Goal: Find specific page/section: Find specific page/section

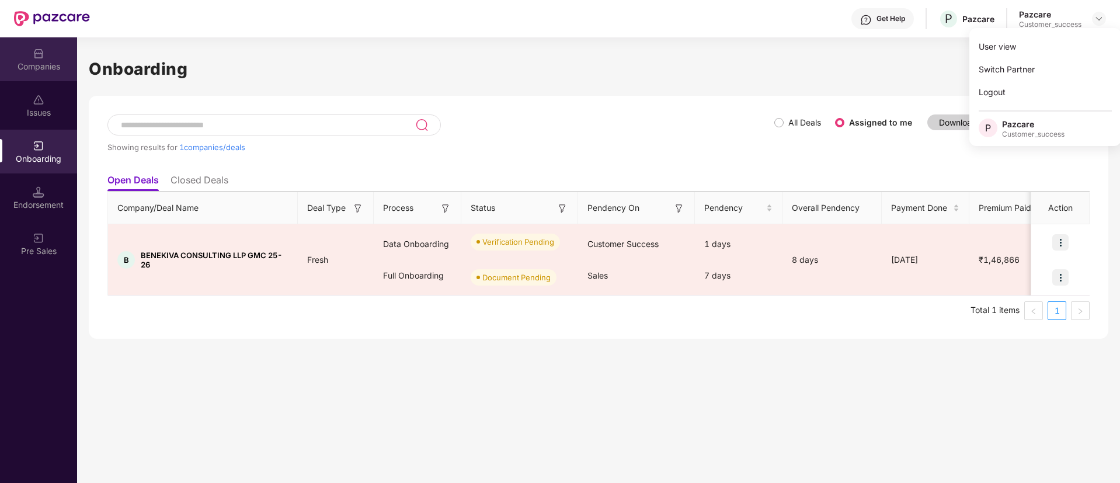
click at [41, 52] on img at bounding box center [39, 54] width 12 height 12
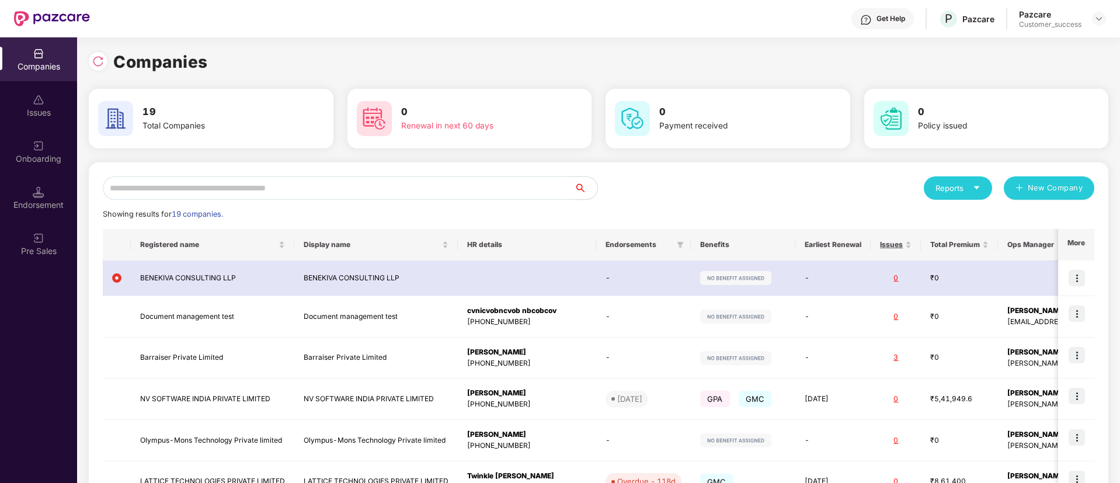
click at [297, 186] on input "text" at bounding box center [338, 187] width 471 height 23
click at [1097, 14] on img at bounding box center [1098, 18] width 9 height 9
click at [1086, 62] on div "Switch Partner" at bounding box center [1045, 69] width 152 height 23
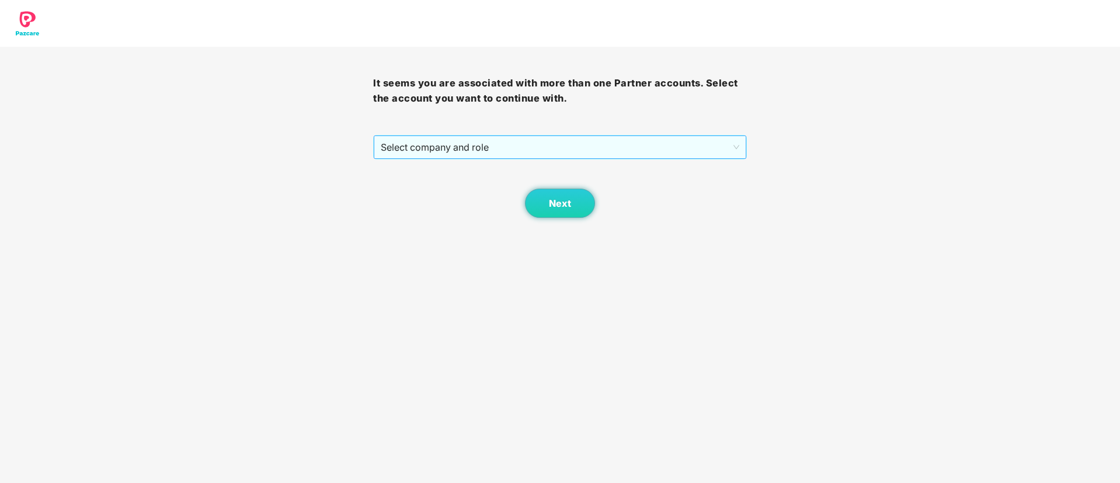
click at [546, 151] on span "Select company and role" at bounding box center [560, 147] width 358 height 22
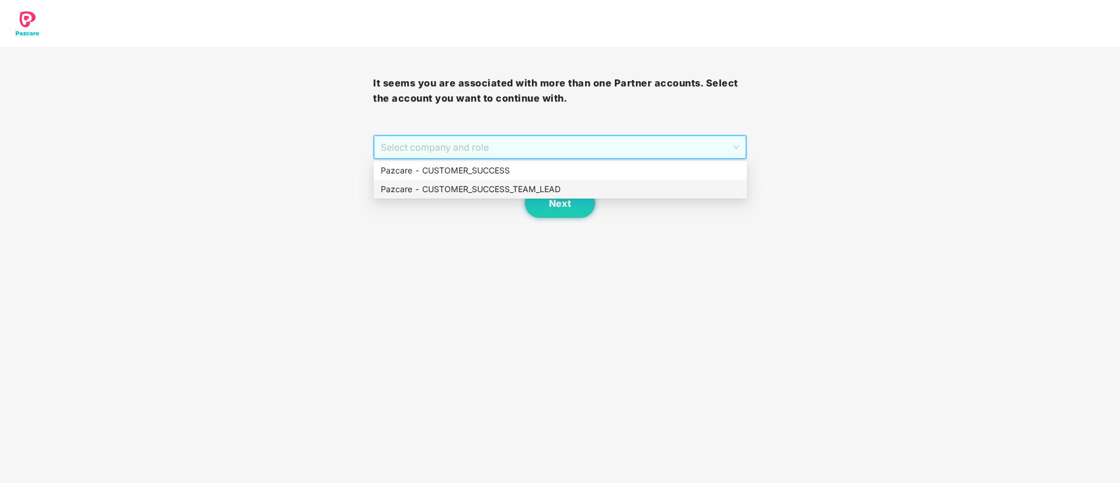
click at [528, 185] on div "Pazcare - CUSTOMER_SUCCESS_TEAM_LEAD" at bounding box center [560, 189] width 359 height 13
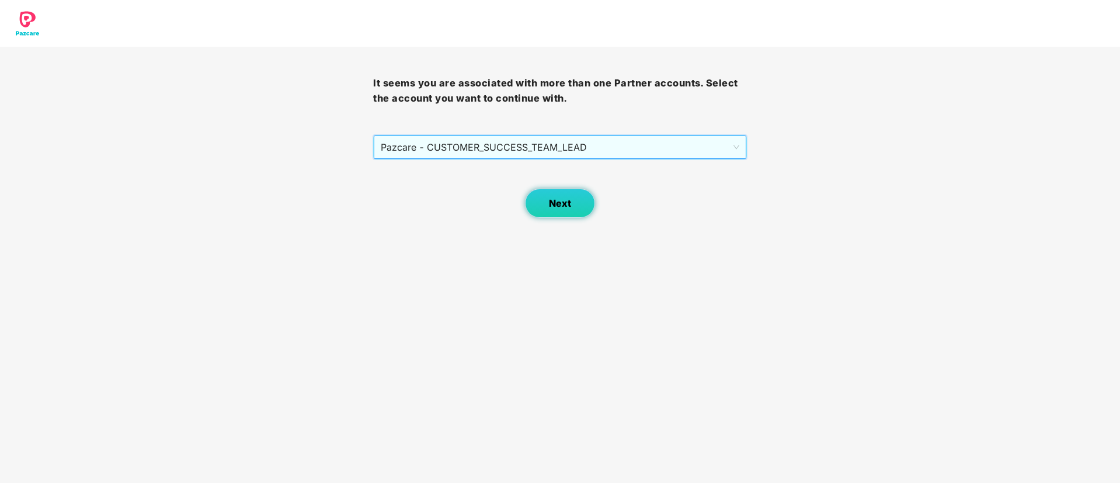
click at [546, 203] on button "Next" at bounding box center [560, 203] width 70 height 29
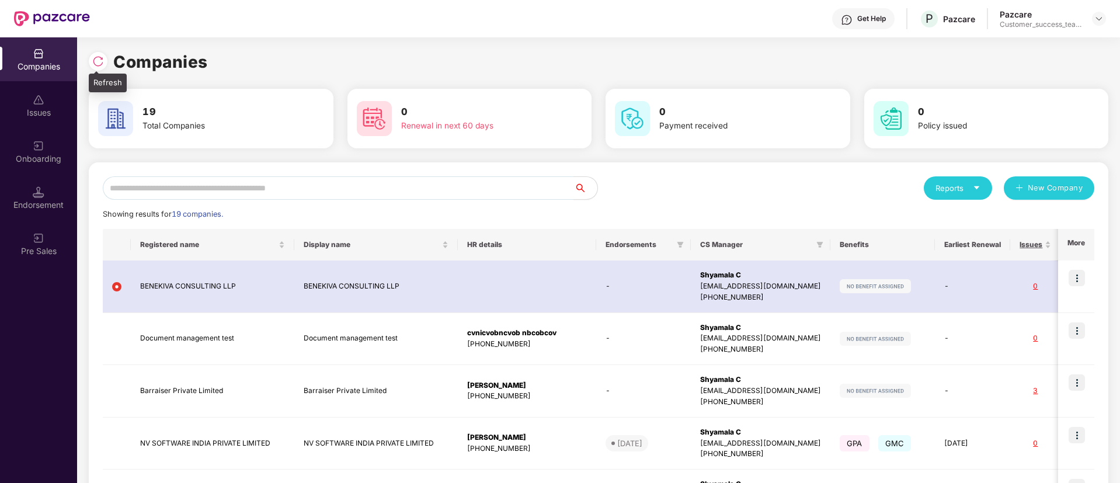
click at [100, 59] on img at bounding box center [98, 61] width 12 height 12
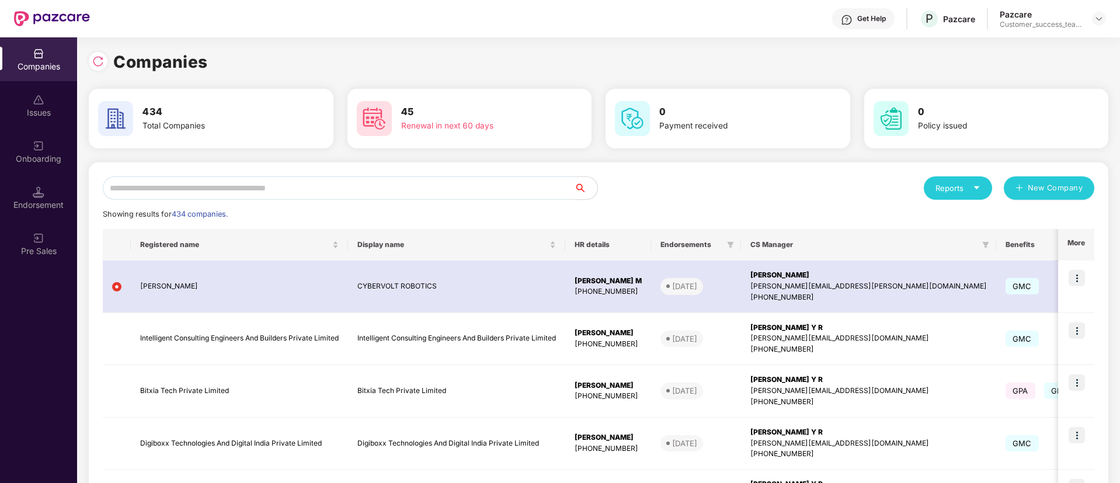
click at [312, 196] on input "text" at bounding box center [338, 187] width 471 height 23
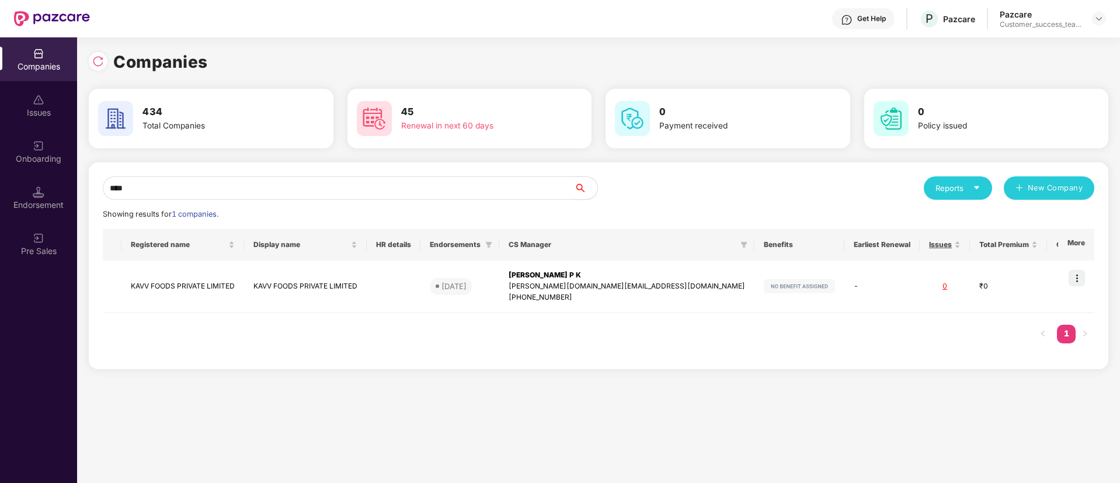
click at [194, 168] on div "**** Reports New Company Showing results for 1 companies. Registered name Displ…" at bounding box center [598, 265] width 1019 height 207
click at [190, 187] on input "****" at bounding box center [338, 187] width 471 height 23
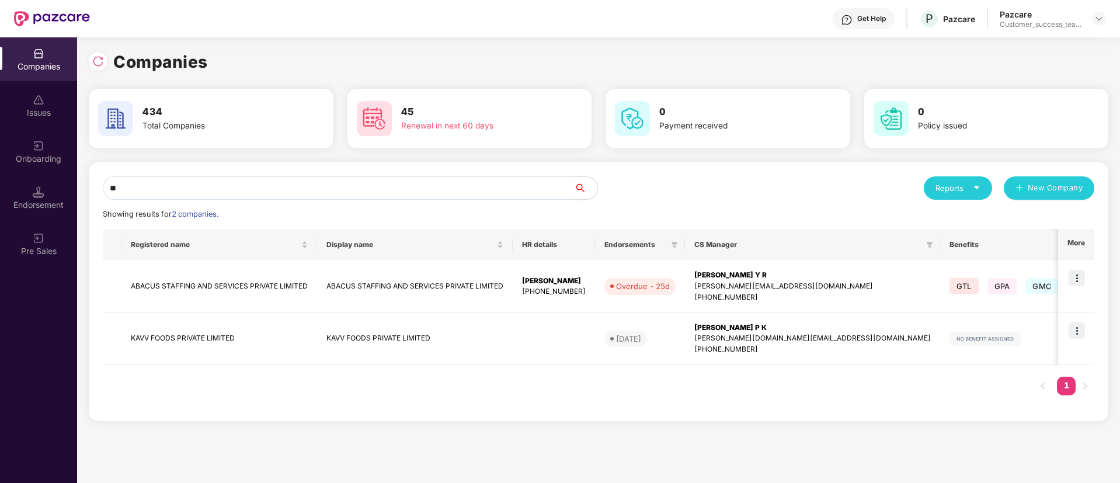
type input "*"
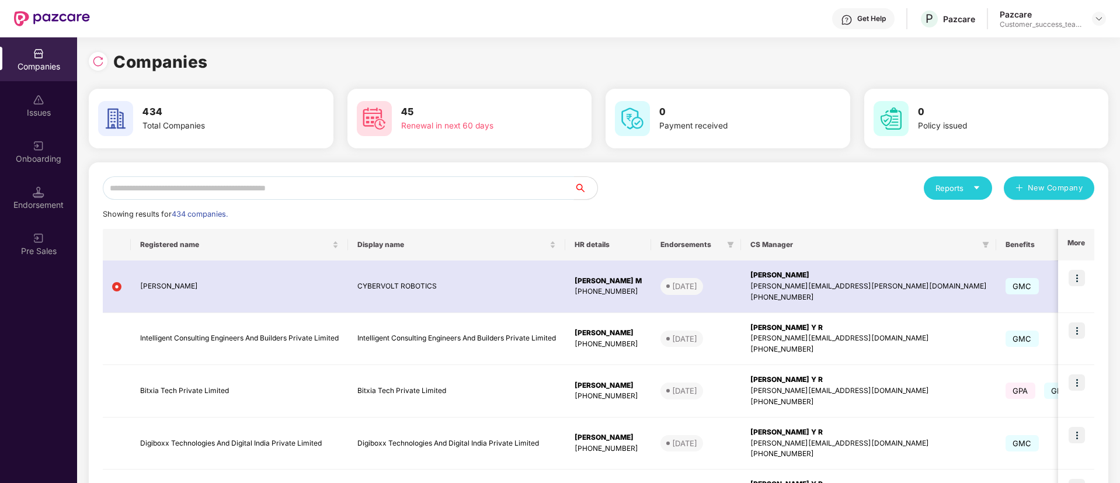
paste input "*******"
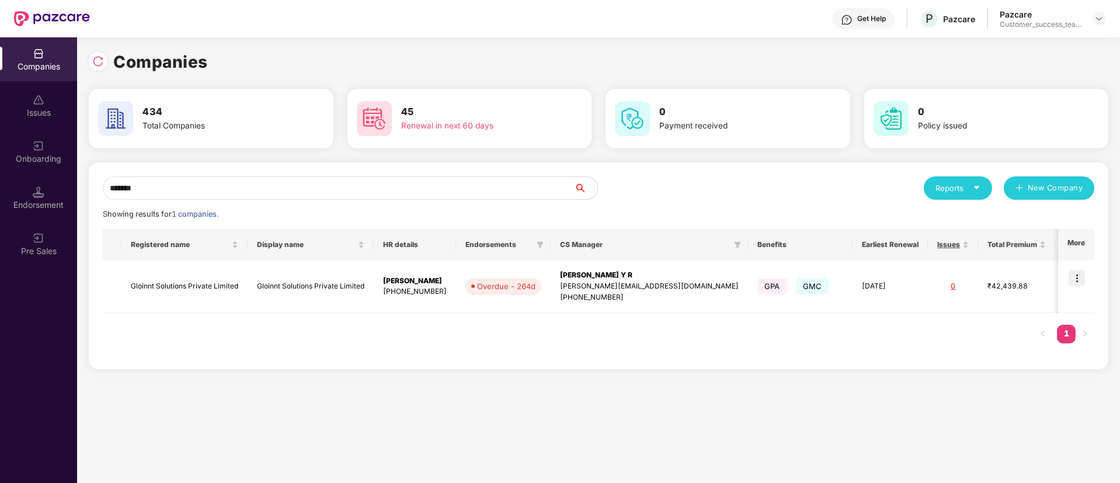
click at [174, 187] on input "*******" at bounding box center [338, 187] width 471 height 23
type input "*"
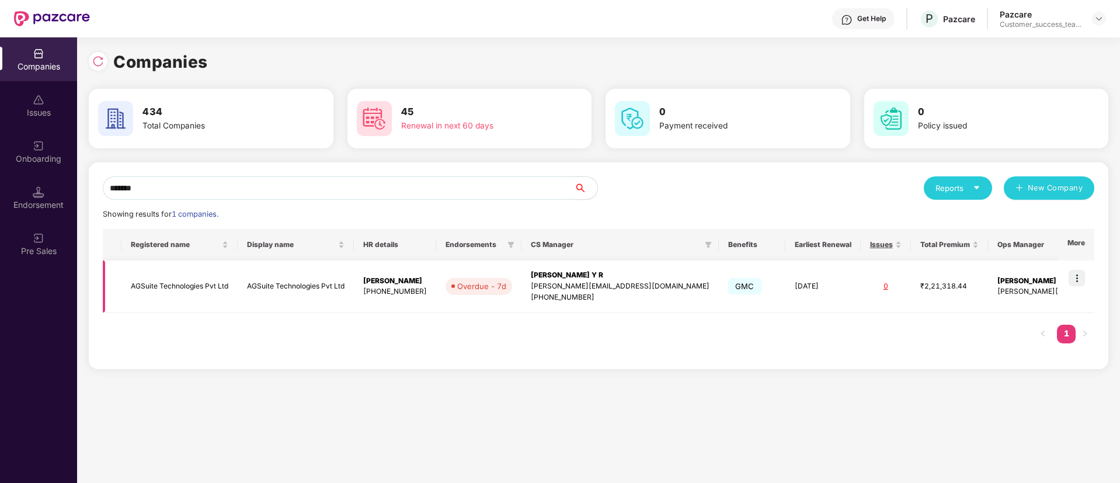
type input "*******"
click at [1080, 275] on img at bounding box center [1077, 278] width 16 height 16
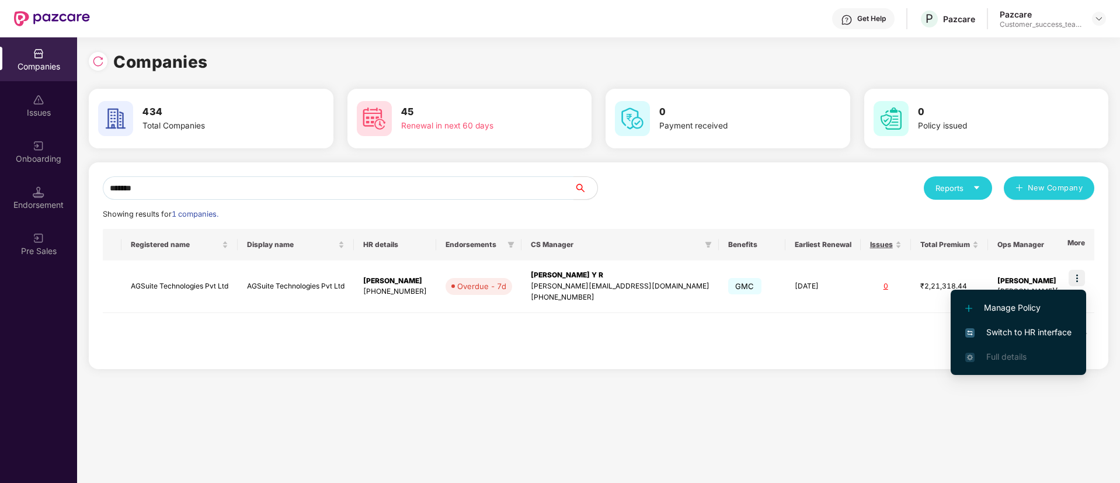
click at [1066, 339] on li "Switch to HR interface" at bounding box center [1018, 332] width 135 height 25
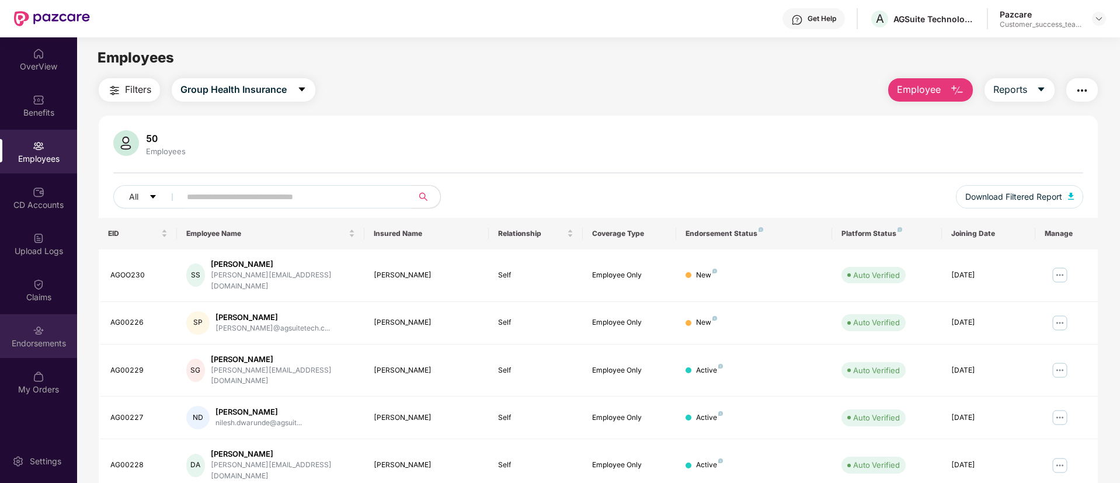
click at [41, 341] on div "Endorsements" at bounding box center [38, 343] width 77 height 12
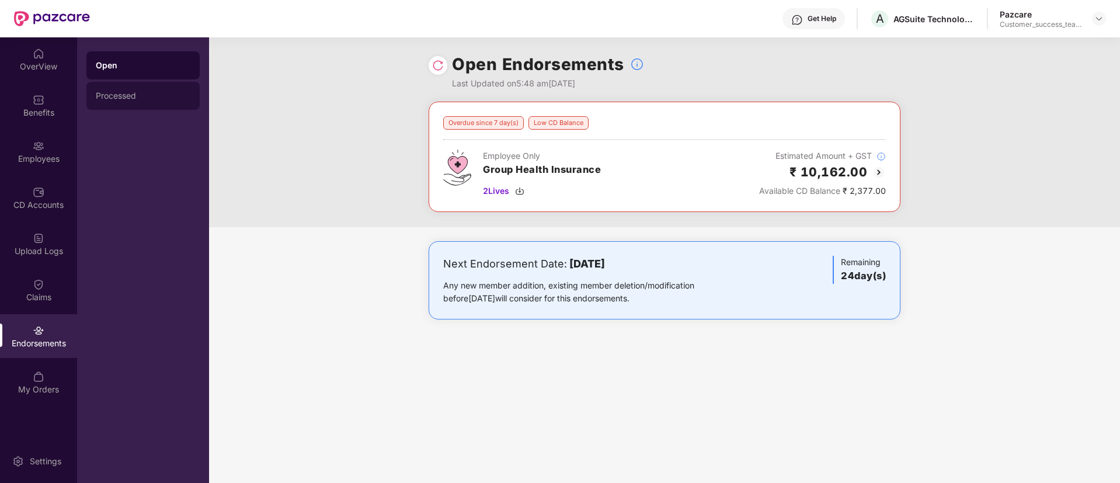
click at [131, 91] on div "Processed" at bounding box center [143, 95] width 95 height 9
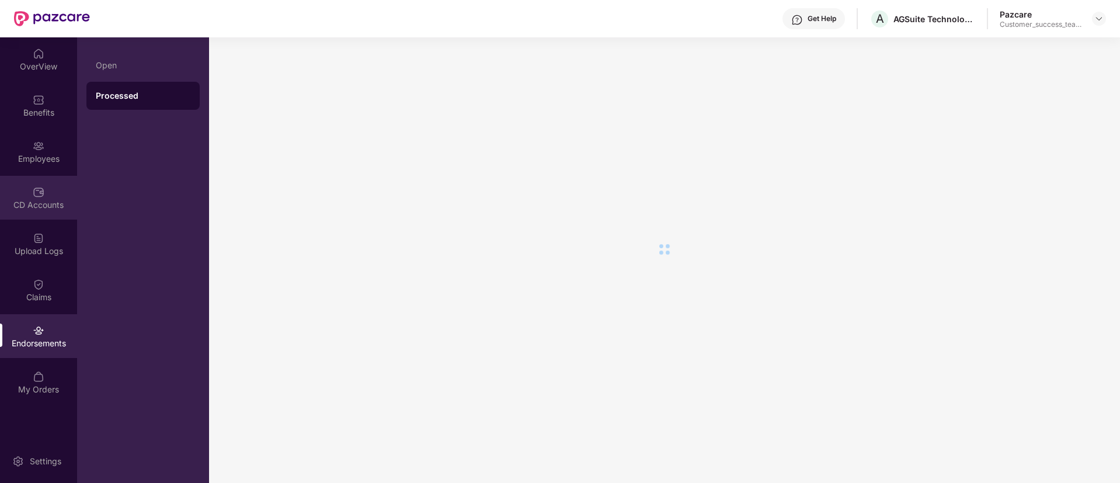
click at [17, 203] on div "CD Accounts" at bounding box center [38, 205] width 77 height 12
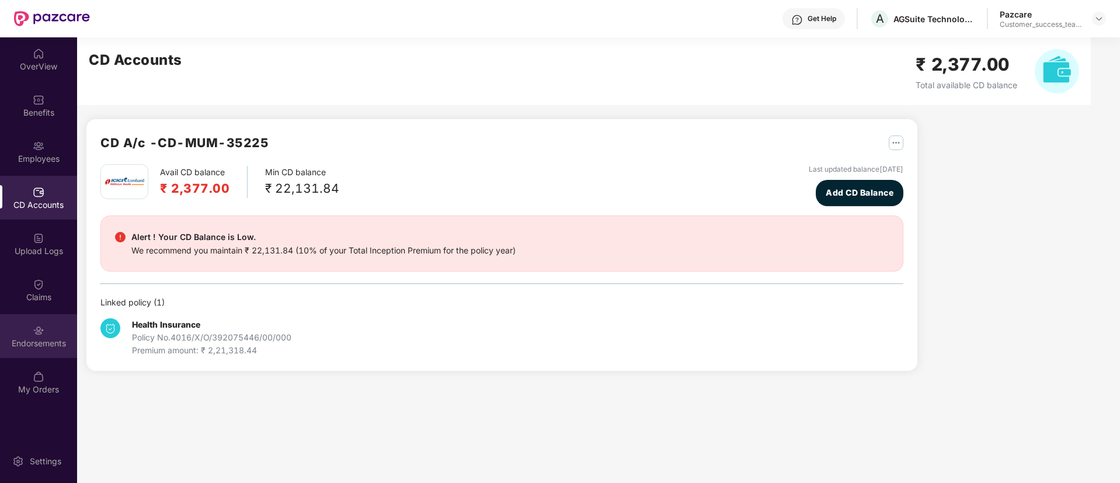
click at [44, 329] on img at bounding box center [39, 331] width 12 height 12
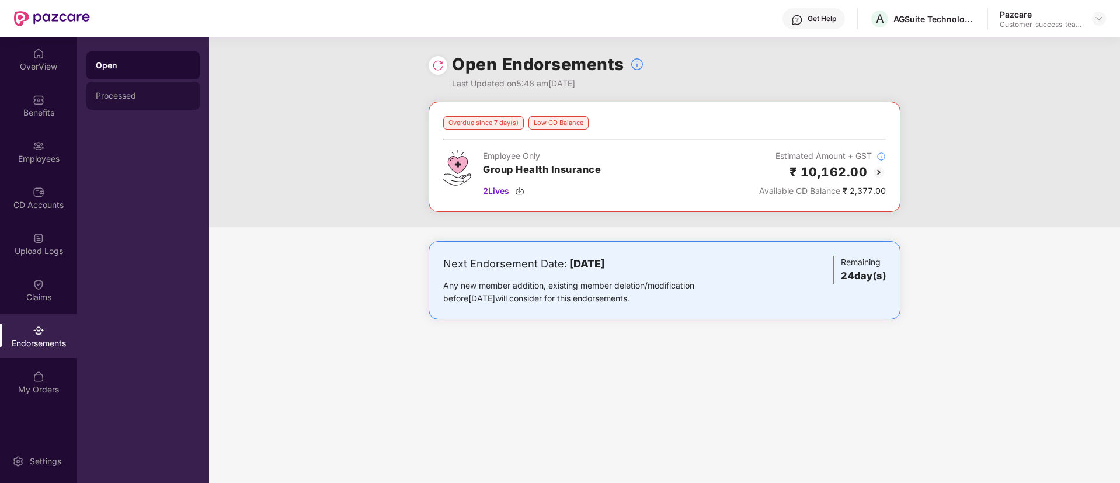
click at [127, 87] on div "Processed" at bounding box center [142, 96] width 113 height 28
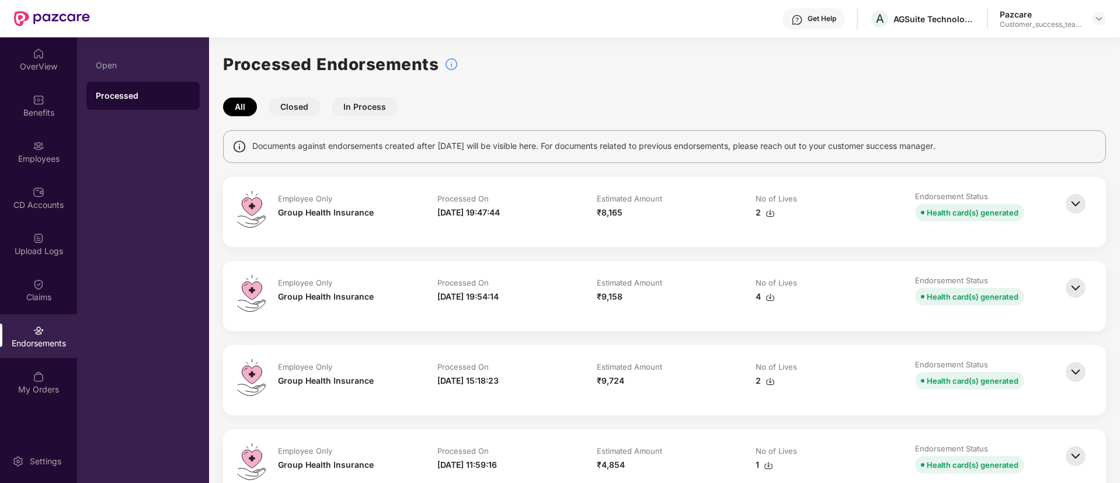
click at [1069, 199] on img at bounding box center [1076, 204] width 26 height 26
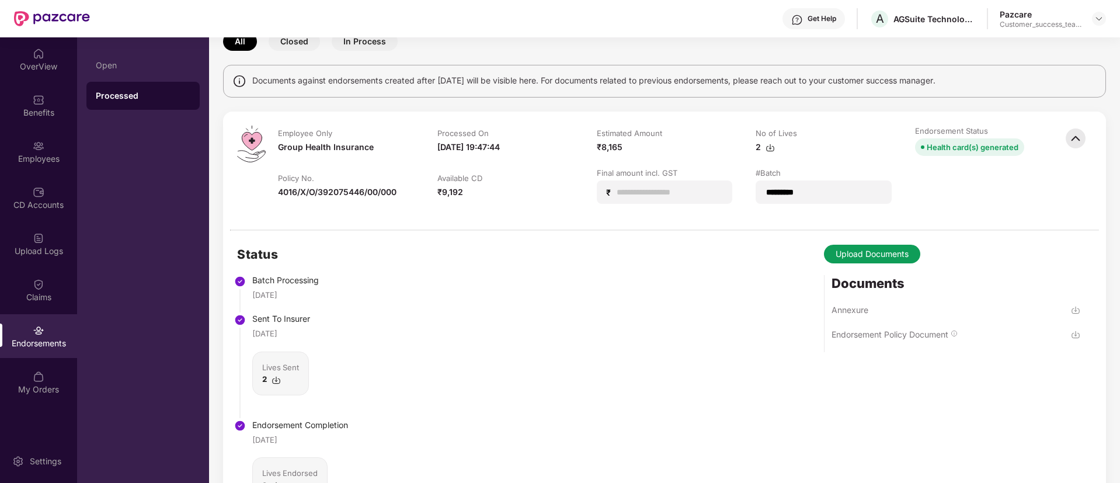
scroll to position [88, 0]
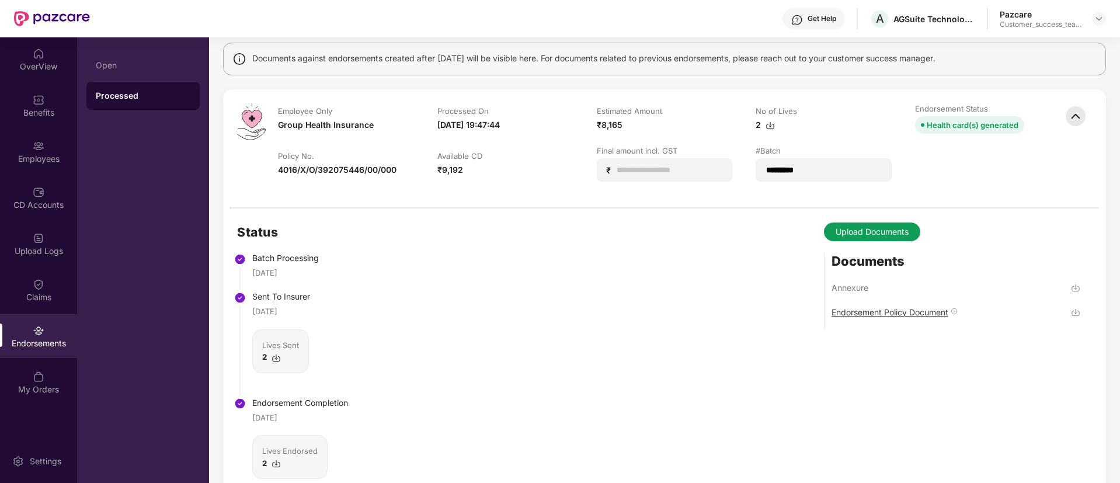
click at [870, 307] on div "Endorsement Policy Document" at bounding box center [889, 312] width 117 height 11
click at [685, 353] on div "Status Batch Processing [DATE] Sent To Insurer [DATE] Lives Sent 2 Endorsement …" at bounding box center [664, 364] width 883 height 312
click at [860, 291] on div "Annexure" at bounding box center [849, 287] width 37 height 11
click at [39, 161] on div "Employees" at bounding box center [38, 159] width 77 height 12
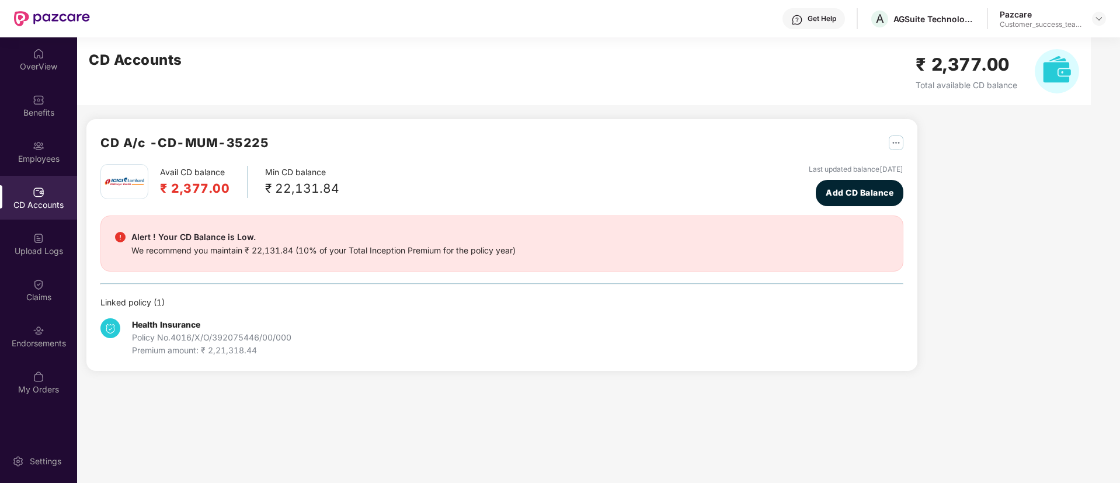
scroll to position [0, 0]
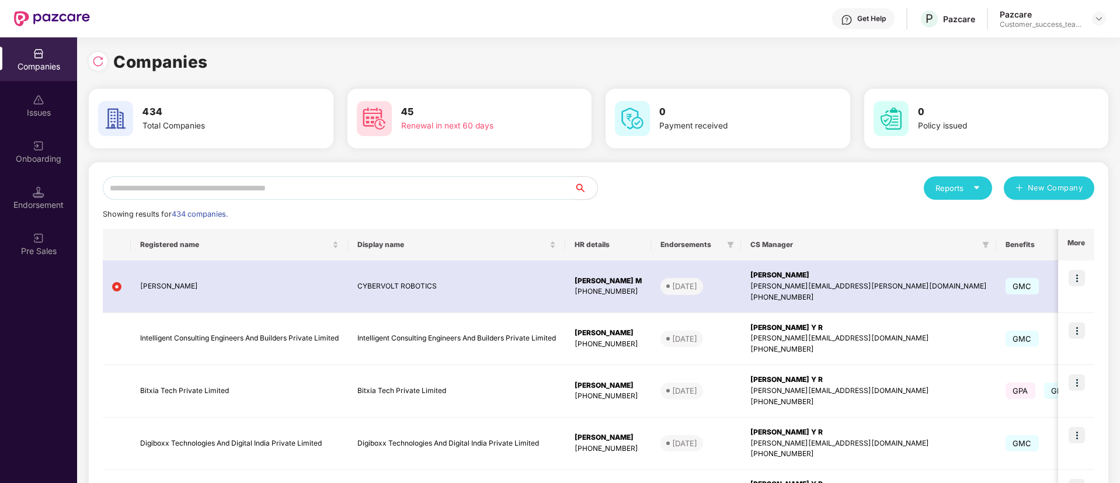
click at [328, 191] on input "text" at bounding box center [338, 187] width 471 height 23
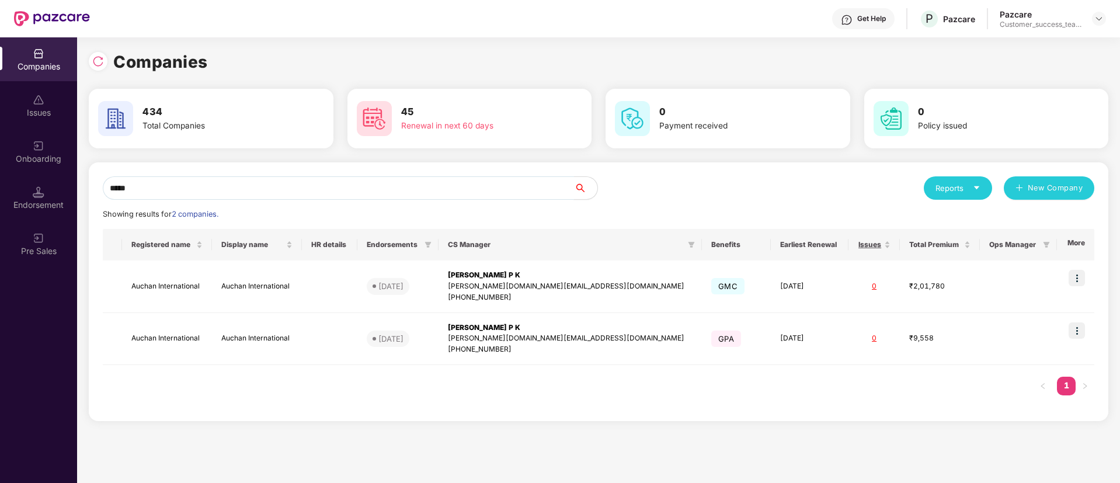
type input "******"
click at [41, 192] on img at bounding box center [39, 192] width 12 height 12
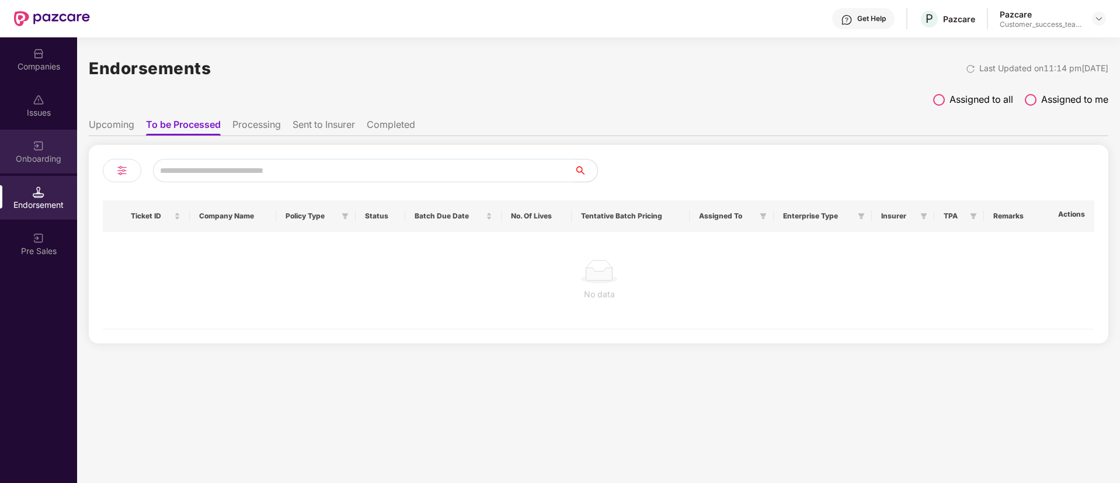
click at [41, 153] on div "Onboarding" at bounding box center [38, 159] width 77 height 12
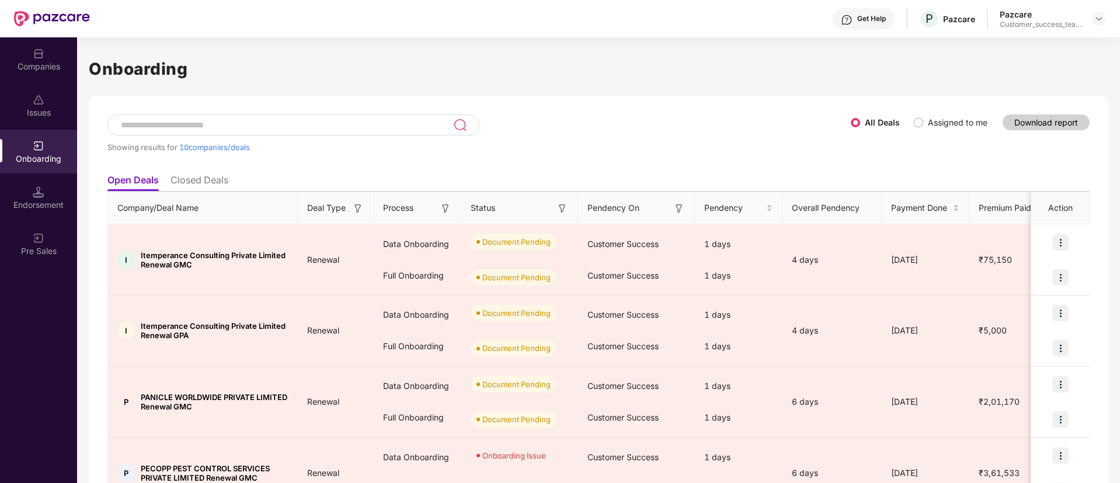
click at [328, 126] on input at bounding box center [286, 125] width 333 height 10
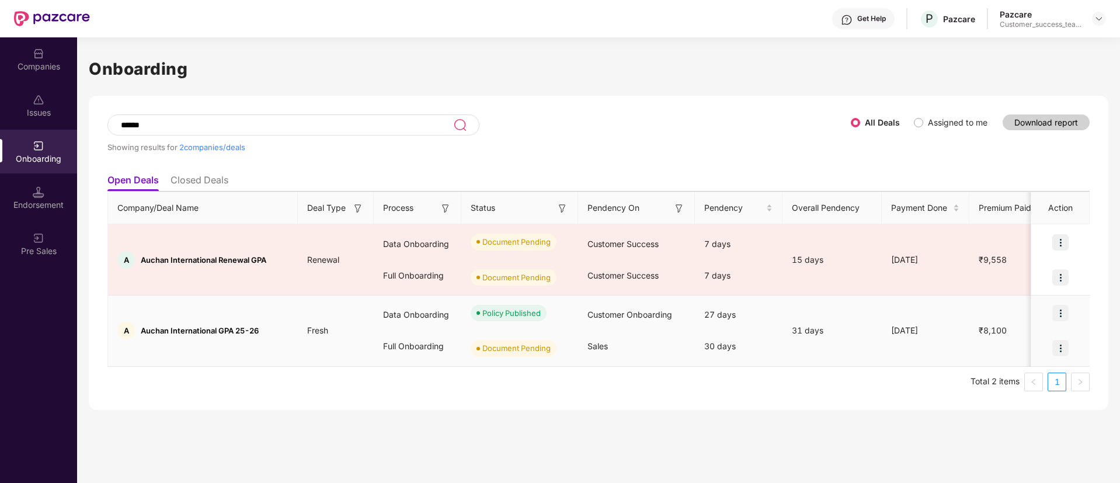
type input "******"
click at [1049, 353] on div at bounding box center [1060, 347] width 58 height 35
click at [55, 62] on div "Companies" at bounding box center [38, 67] width 77 height 12
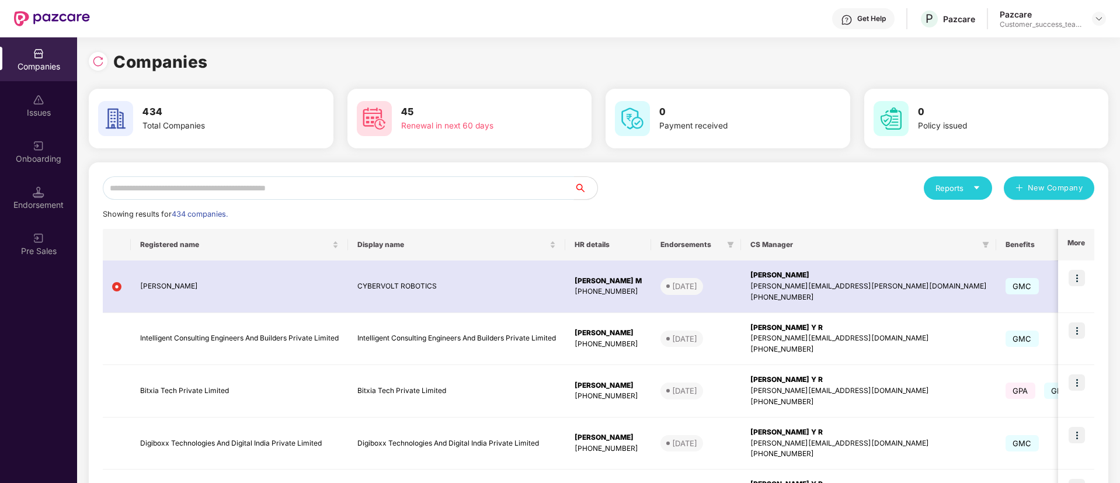
click at [333, 184] on input "text" at bounding box center [338, 187] width 471 height 23
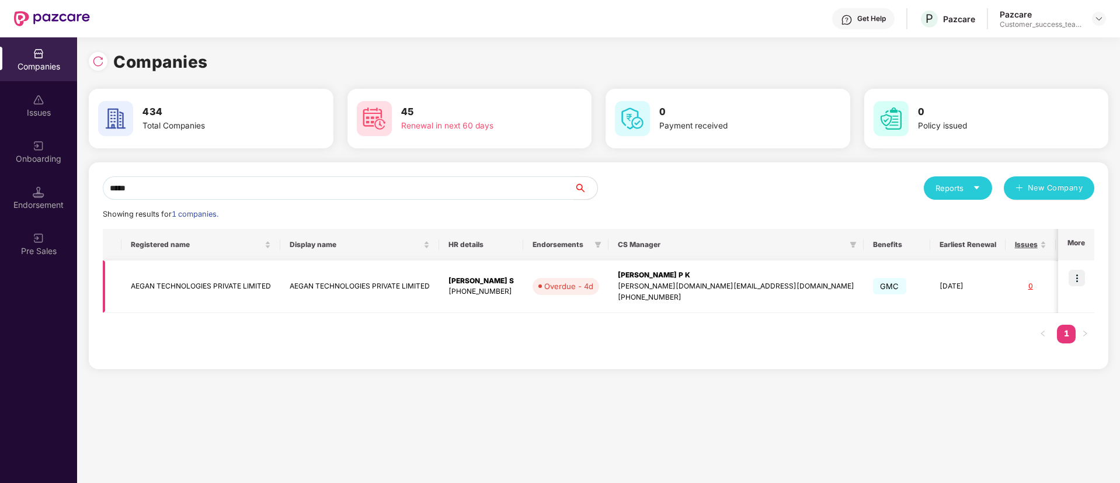
type input "*****"
click at [371, 285] on td "AEGAN TECHNOLOGIES PRIVATE LIMITED" at bounding box center [359, 286] width 159 height 53
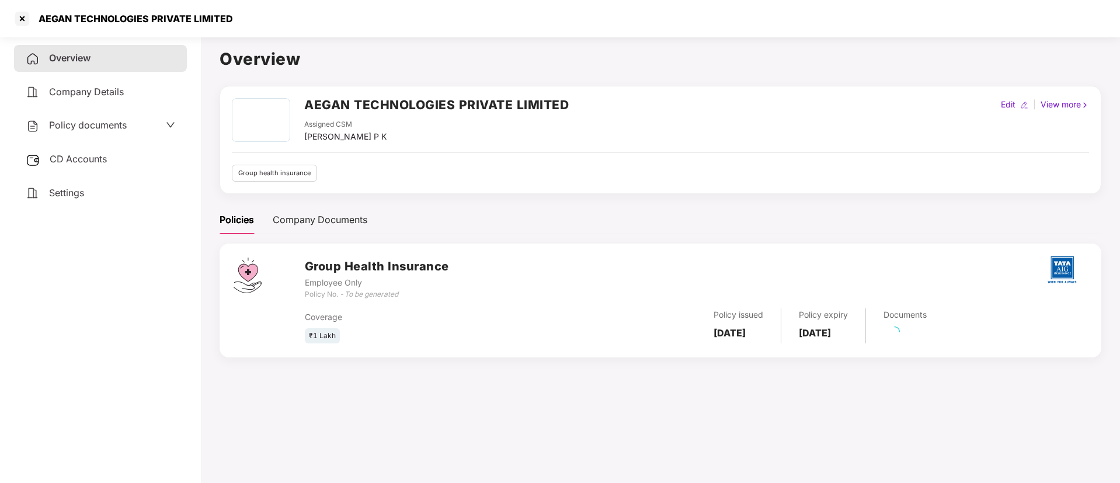
click at [150, 161] on div "CD Accounts" at bounding box center [100, 159] width 173 height 27
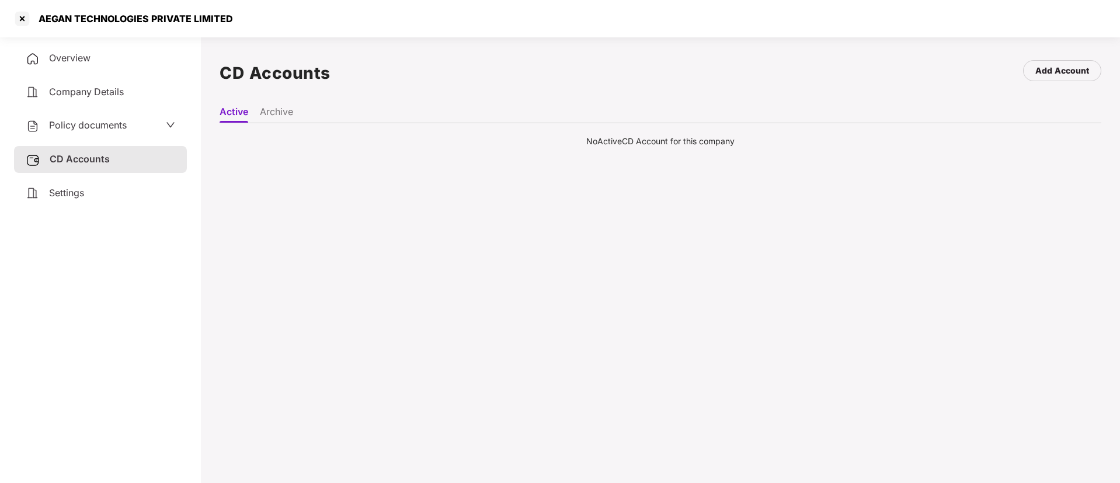
click at [276, 112] on li "Archive" at bounding box center [276, 114] width 33 height 17
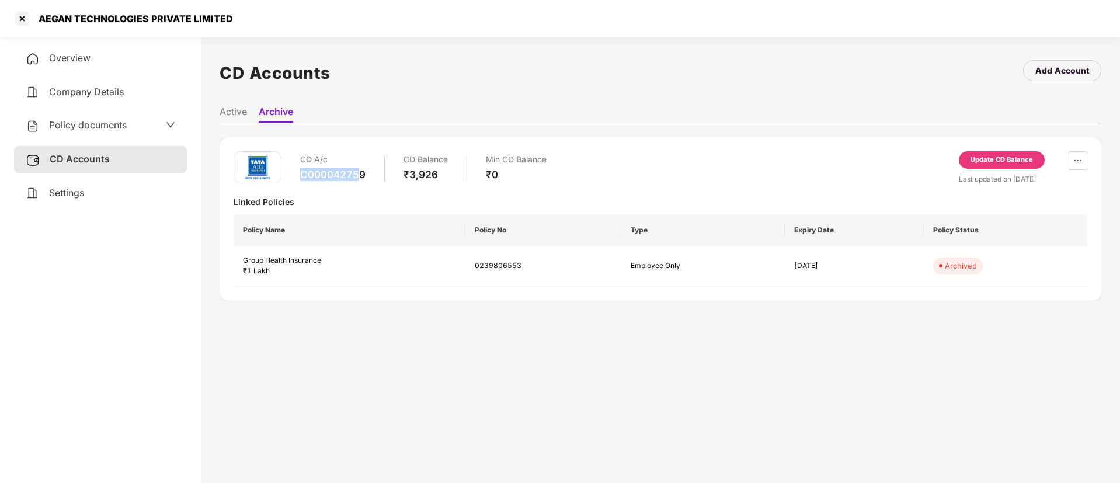
drag, startPoint x: 352, startPoint y: 173, endPoint x: 304, endPoint y: 173, distance: 47.9
click at [304, 173] on div "C000042759" at bounding box center [332, 174] width 65 height 13
click at [395, 84] on div "CD Accounts Add Account" at bounding box center [661, 73] width 882 height 54
drag, startPoint x: 298, startPoint y: 172, endPoint x: 366, endPoint y: 176, distance: 67.8
click at [366, 176] on div "CD A/c C000042759 CD Balance ₹3,926 Min CD Balance ₹0" at bounding box center [390, 167] width 313 height 33
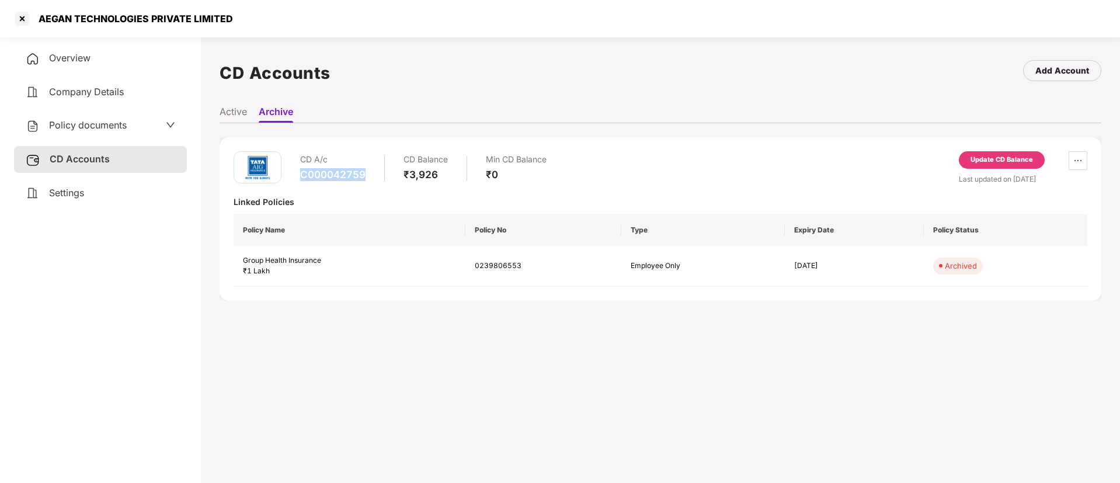
copy div "C000042759"
click at [26, 12] on div at bounding box center [22, 18] width 19 height 19
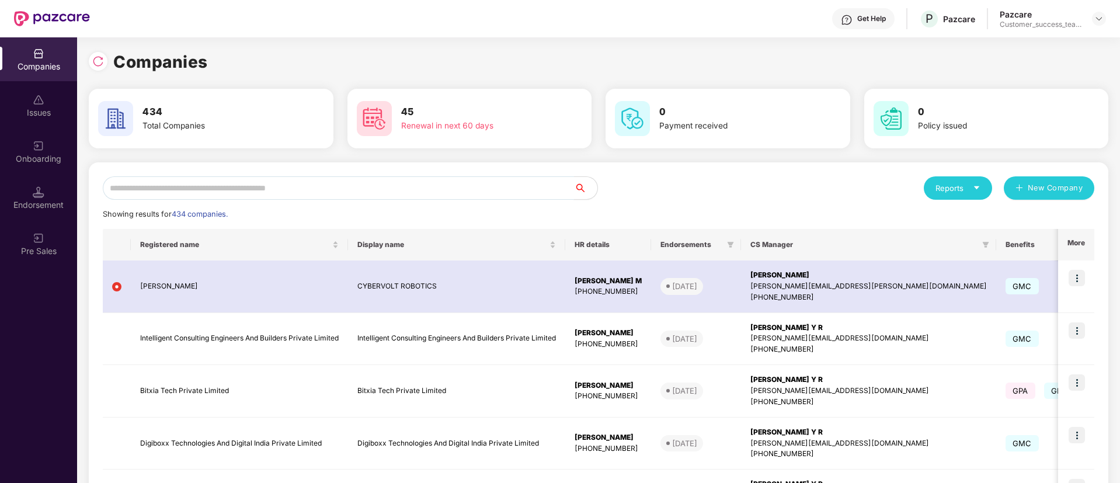
click at [327, 192] on input "text" at bounding box center [338, 187] width 471 height 23
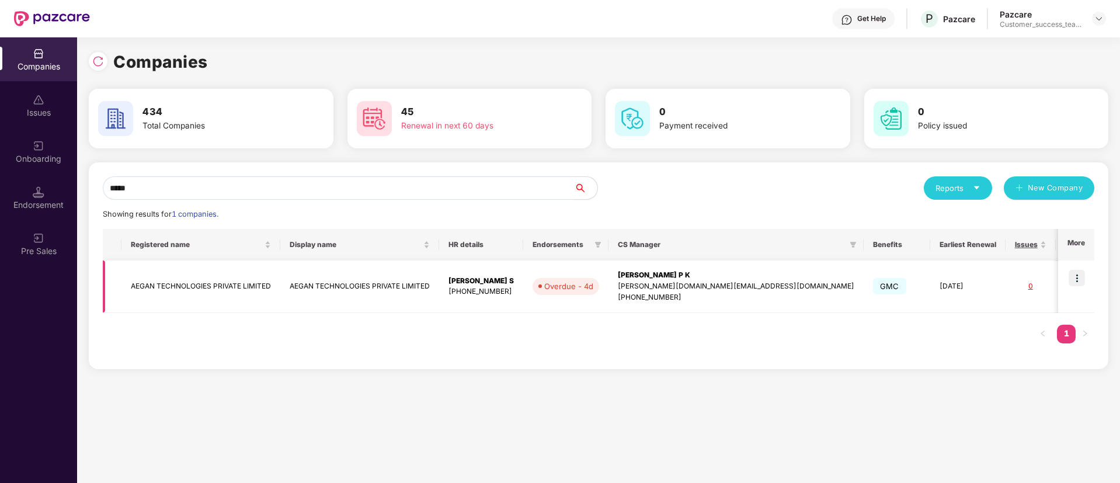
type input "*****"
click at [1078, 277] on img at bounding box center [1077, 278] width 16 height 16
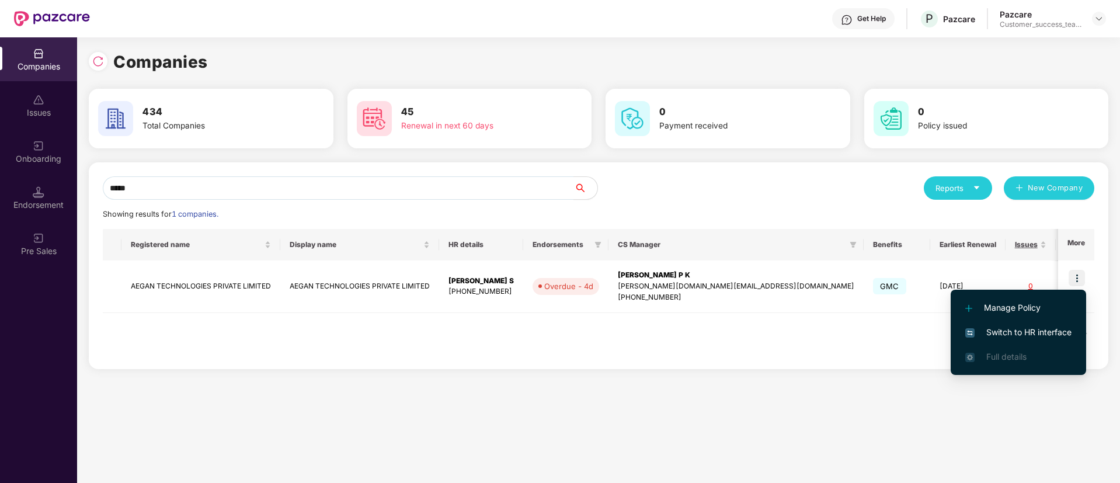
click at [1041, 334] on span "Switch to HR interface" at bounding box center [1018, 332] width 106 height 13
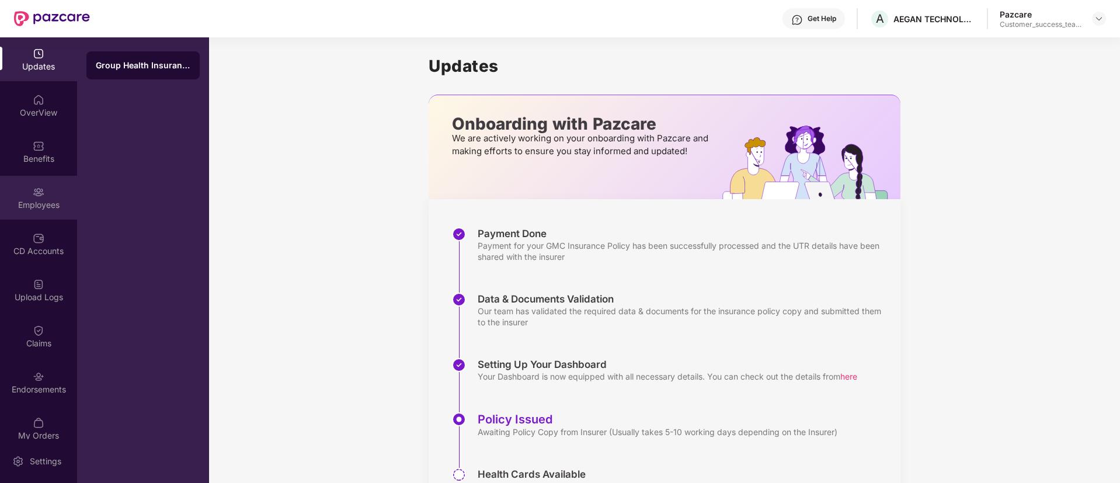
click at [30, 197] on div "Employees" at bounding box center [38, 198] width 77 height 44
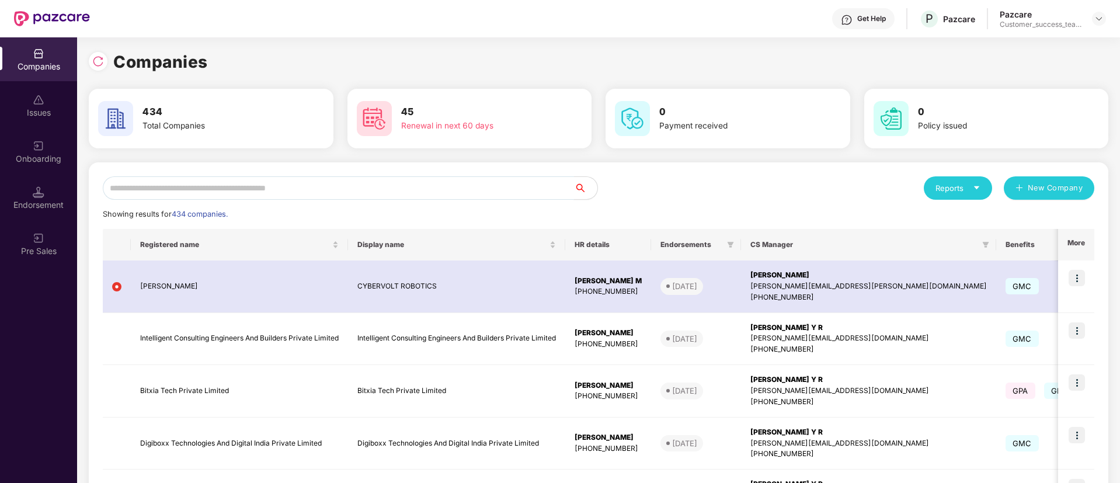
click at [238, 192] on input "text" at bounding box center [338, 187] width 471 height 23
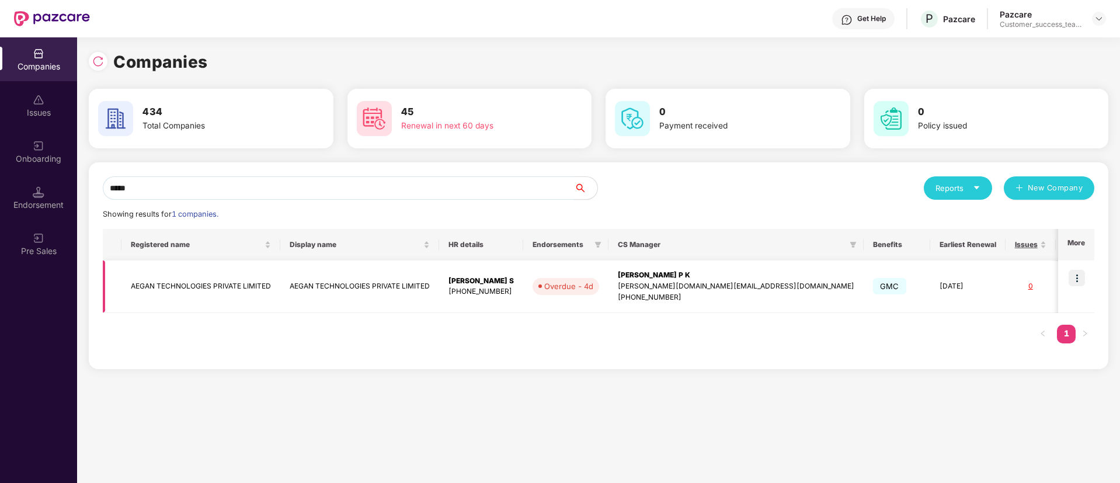
type input "*****"
click at [293, 278] on td "AEGAN TECHNOLOGIES PRIVATE LIMITED" at bounding box center [359, 286] width 159 height 53
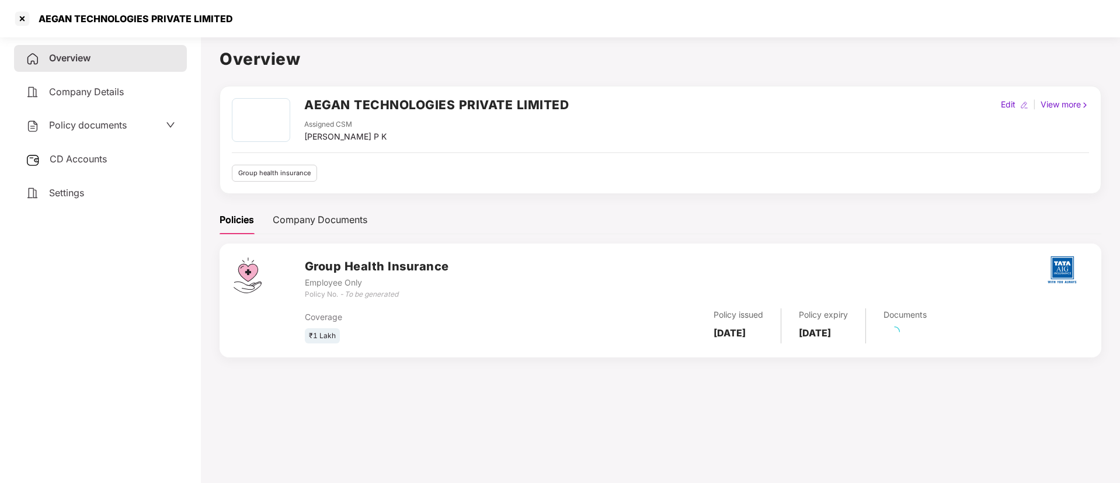
click at [136, 120] on div "Policy documents" at bounding box center [100, 125] width 149 height 15
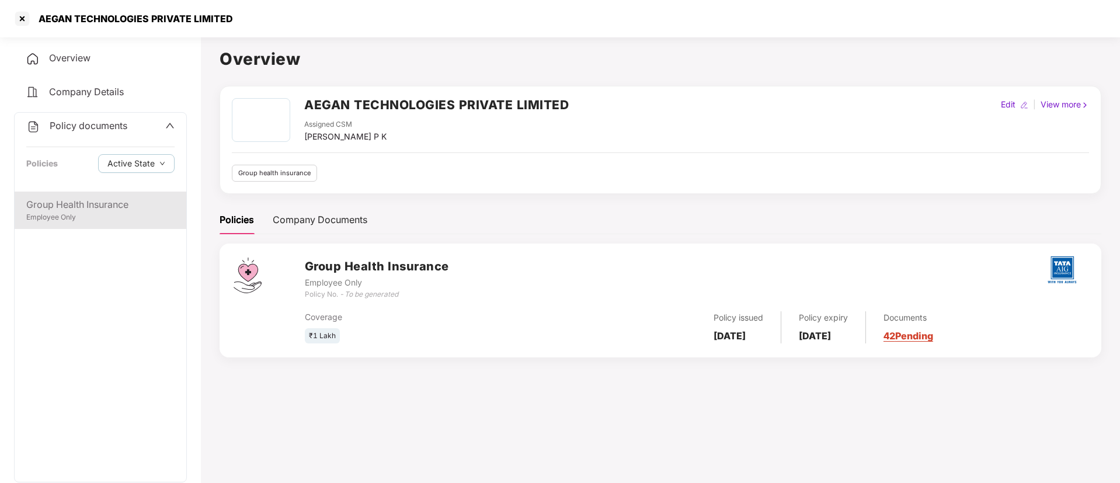
click at [134, 209] on div "Group Health Insurance" at bounding box center [100, 204] width 148 height 15
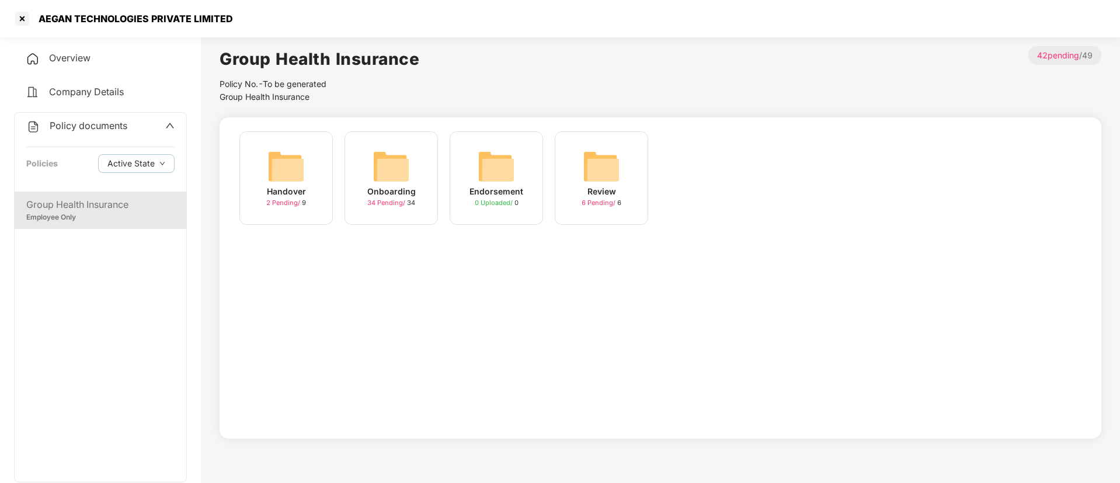
click at [399, 199] on span "34 Pending /" at bounding box center [387, 203] width 40 height 8
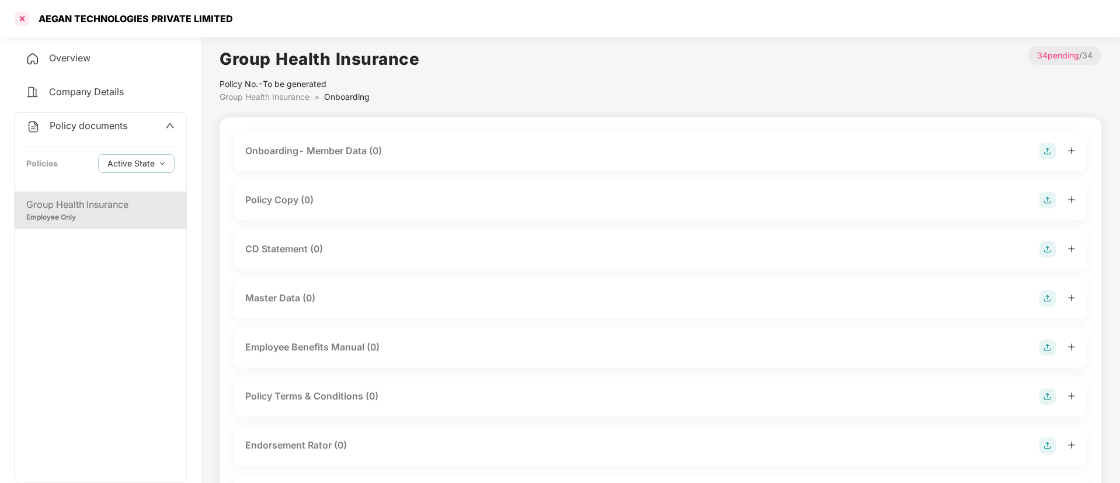
click at [18, 20] on div at bounding box center [22, 18] width 19 height 19
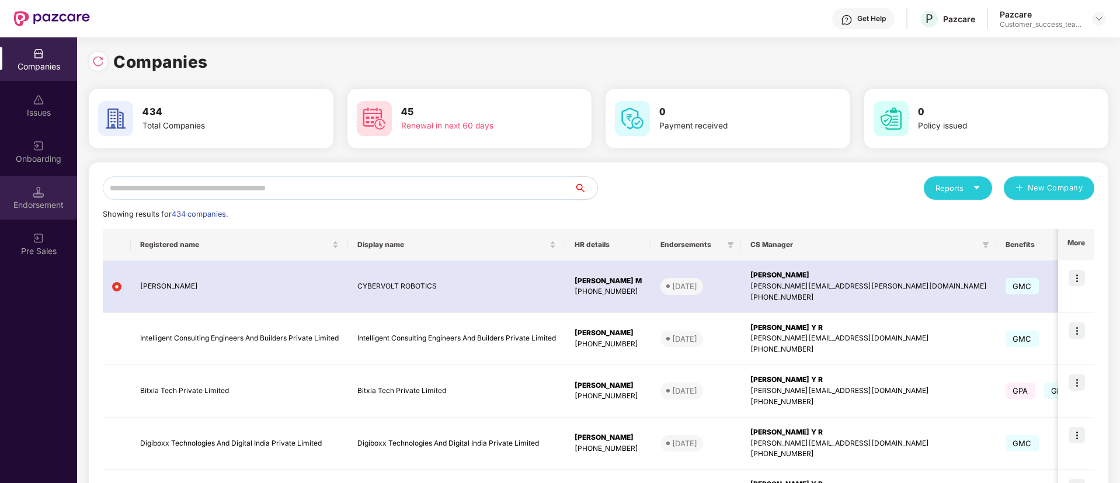
click at [53, 185] on div "Endorsement" at bounding box center [38, 198] width 77 height 44
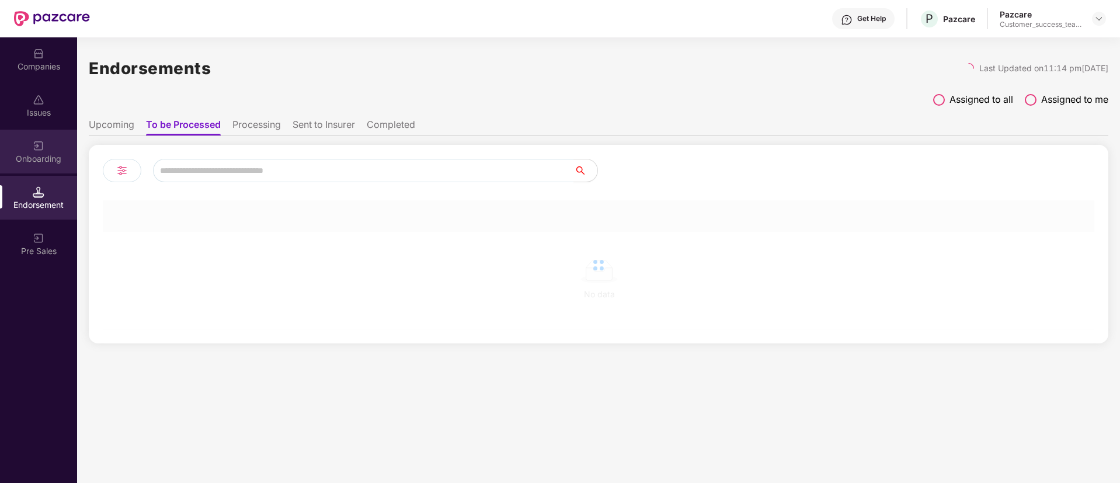
click at [54, 165] on div "Onboarding" at bounding box center [38, 152] width 77 height 44
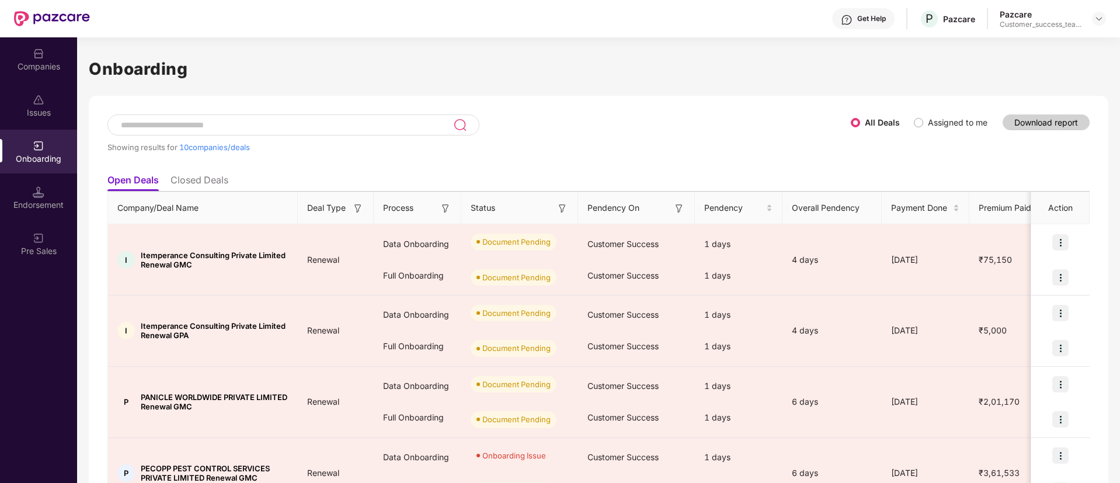
click at [290, 123] on input at bounding box center [286, 125] width 333 height 10
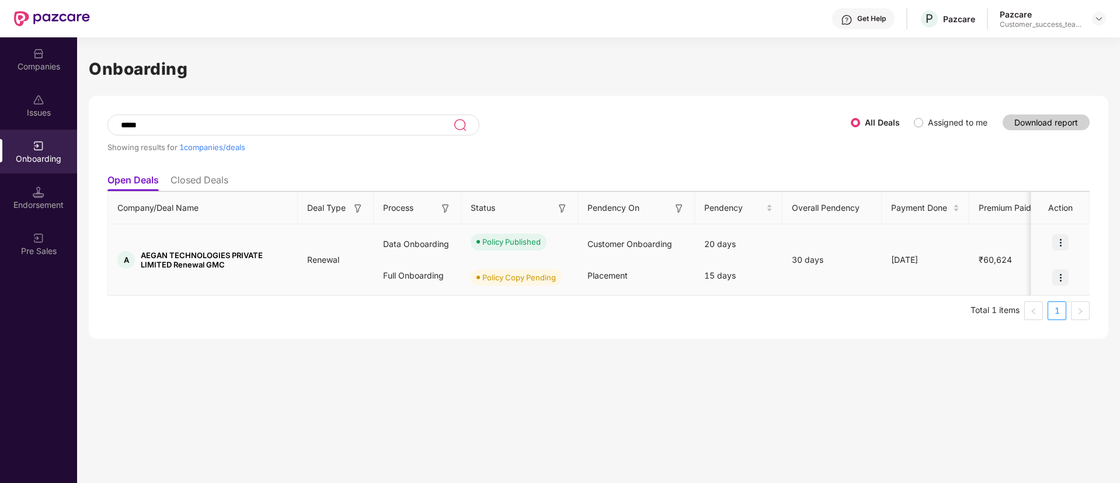
type input "*****"
click at [1043, 288] on div at bounding box center [1060, 277] width 58 height 35
